Goal: Task Accomplishment & Management: Complete application form

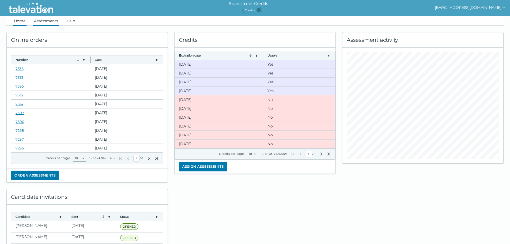
click at [53, 19] on link "Assessments" at bounding box center [46, 21] width 26 height 10
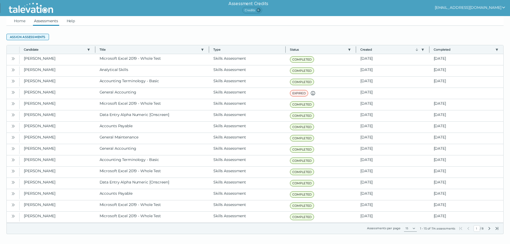
click at [38, 36] on button "Assign assessments" at bounding box center [27, 37] width 43 height 6
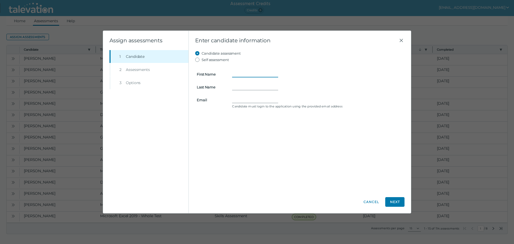
click at [245, 74] on input "First Name" at bounding box center [255, 74] width 46 height 6
click at [237, 103] on input "Email" at bounding box center [255, 100] width 46 height 6
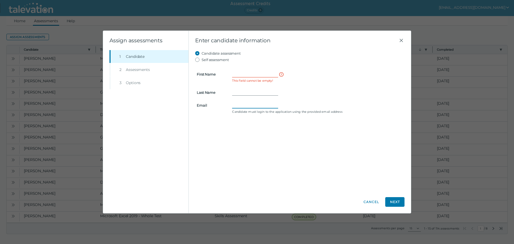
paste input "[EMAIL_ADDRESS][DOMAIN_NAME]"
type input "[EMAIL_ADDRESS][DOMAIN_NAME]"
click at [239, 74] on input "First Name" at bounding box center [255, 74] width 46 height 6
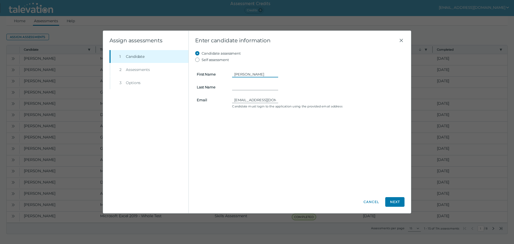
type input "[PERSON_NAME]"
click at [398, 204] on button "Next" at bounding box center [394, 202] width 19 height 10
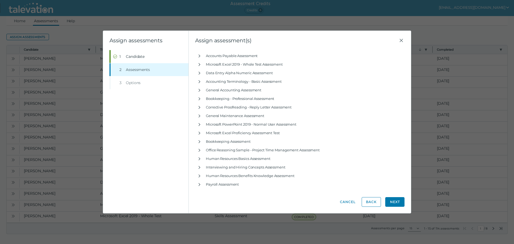
scroll to position [42, 0]
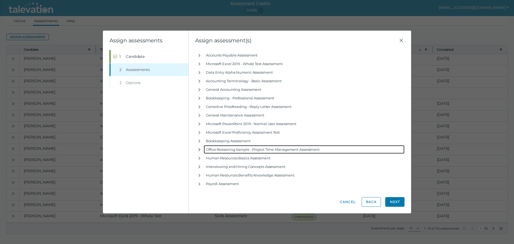
click at [198, 148] on icon "button" at bounding box center [199, 149] width 4 height 4
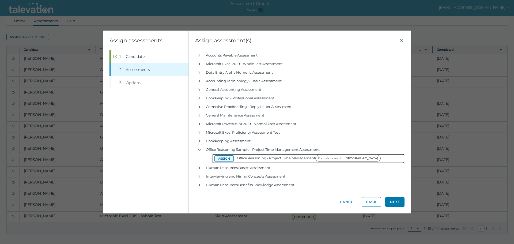
click at [224, 158] on button "Assign" at bounding box center [223, 158] width 19 height 6
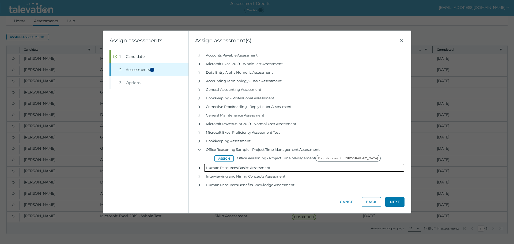
click at [198, 169] on icon "button" at bounding box center [199, 168] width 4 height 4
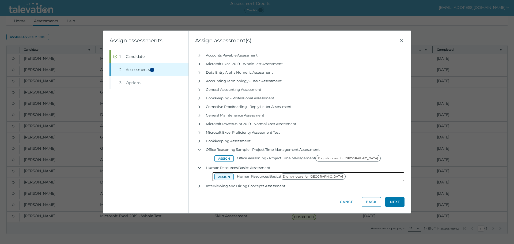
click at [217, 174] on button "Assign" at bounding box center [223, 176] width 19 height 6
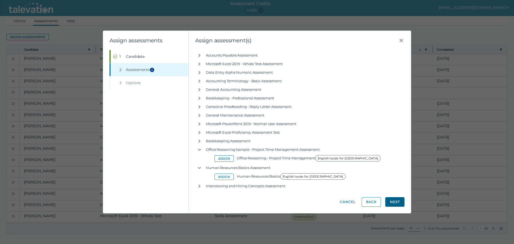
click at [395, 200] on button "Next" at bounding box center [394, 202] width 19 height 10
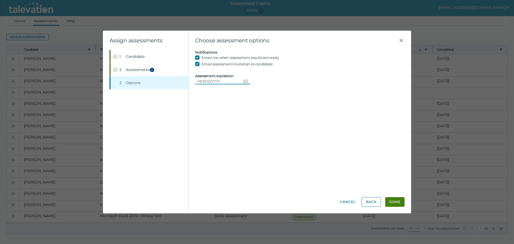
click at [244, 81] on icon "Choose date" at bounding box center [245, 81] width 4 height 4
click at [212, 134] on button "13" at bounding box center [214, 136] width 10 height 10
type input "[DATE]"
click at [395, 203] on button "Done" at bounding box center [394, 202] width 19 height 10
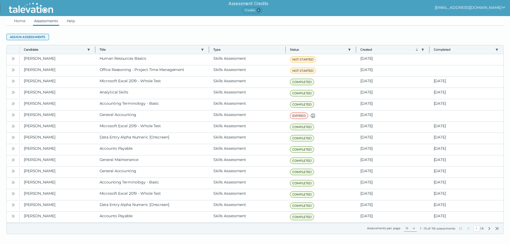
click at [33, 39] on button "Assign assessments" at bounding box center [27, 37] width 43 height 6
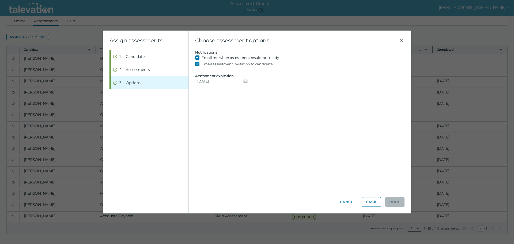
click at [208, 80] on input "[DATE]" at bounding box center [218, 81] width 46 height 6
click at [142, 59] on button "Step 1 Candidate" at bounding box center [149, 56] width 78 height 13
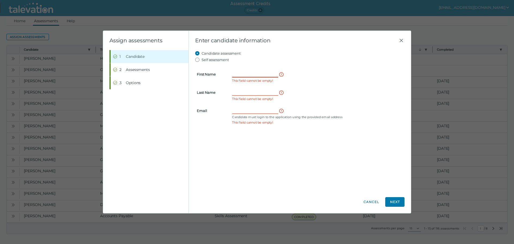
click at [244, 75] on input "First Name" at bounding box center [255, 74] width 46 height 6
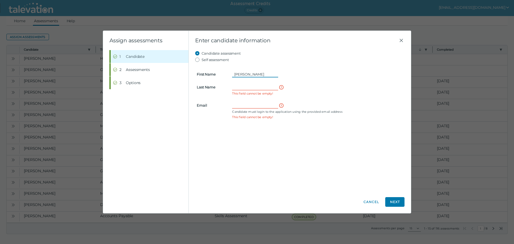
type input "[PERSON_NAME]"
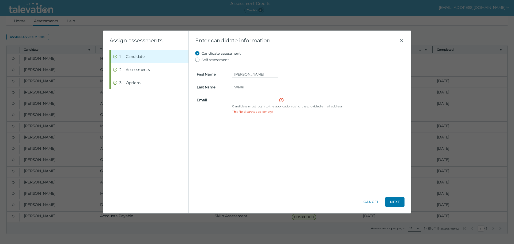
type input "Walls"
paste input "[EMAIL_ADDRESS][DOMAIN_NAME]"
type input "[EMAIL_ADDRESS][DOMAIN_NAME]"
click at [398, 201] on button "Next" at bounding box center [394, 202] width 19 height 10
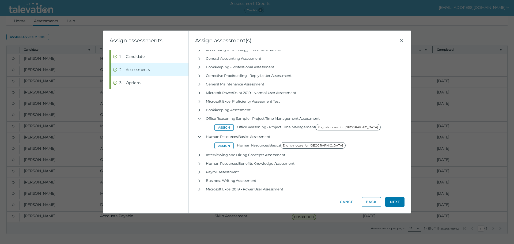
scroll to position [74, 0]
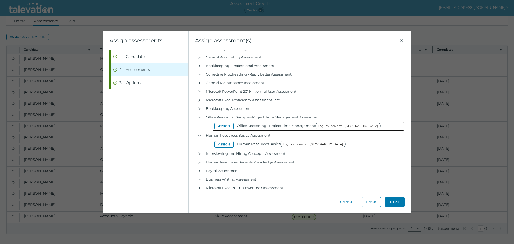
click at [214, 127] on div "Assign Office Reasoning - Project Time Management English locale for [GEOGRAPHI…" at bounding box center [308, 126] width 192 height 10
click at [222, 126] on button "Assign" at bounding box center [223, 126] width 19 height 6
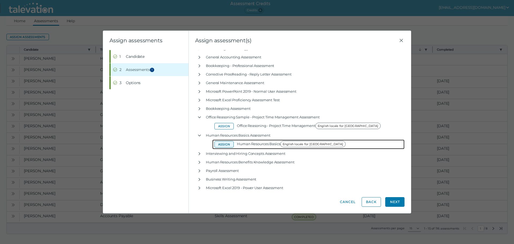
click at [225, 143] on button "Assign" at bounding box center [223, 144] width 19 height 6
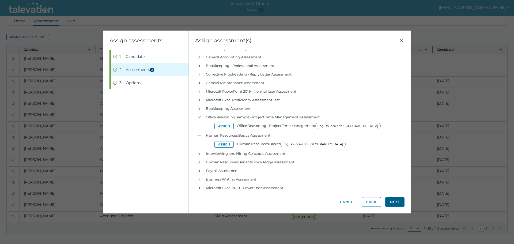
click at [395, 203] on button "Next" at bounding box center [394, 202] width 19 height 10
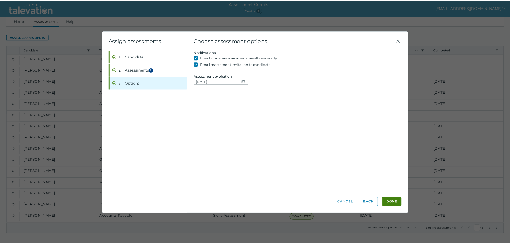
scroll to position [0, 0]
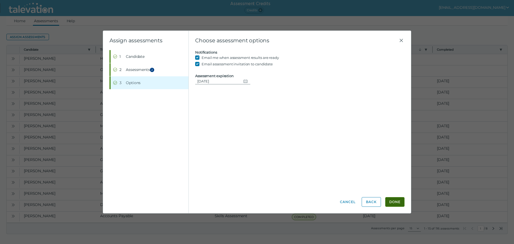
click at [391, 199] on button "Done" at bounding box center [394, 202] width 19 height 10
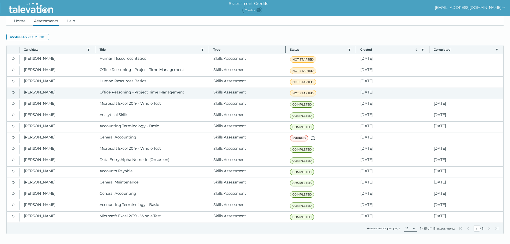
click at [15, 92] on icon "Open" at bounding box center [13, 92] width 4 height 4
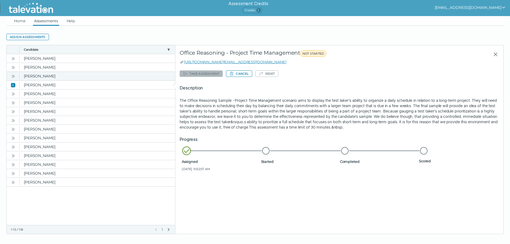
click at [14, 77] on icon "Open" at bounding box center [13, 76] width 4 height 4
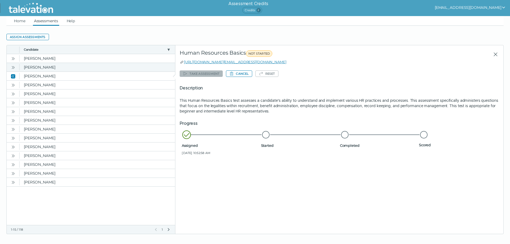
click at [11, 66] on icon "Open" at bounding box center [13, 67] width 4 height 4
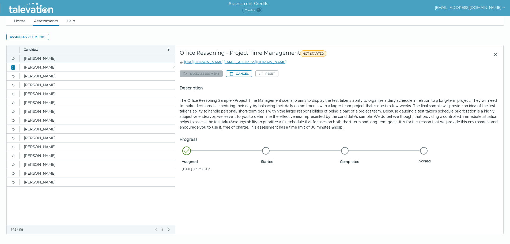
drag, startPoint x: 13, startPoint y: 58, endPoint x: 48, endPoint y: 60, distance: 35.6
click at [13, 58] on icon "Open" at bounding box center [13, 58] width 4 height 4
